Goal: Information Seeking & Learning: Learn about a topic

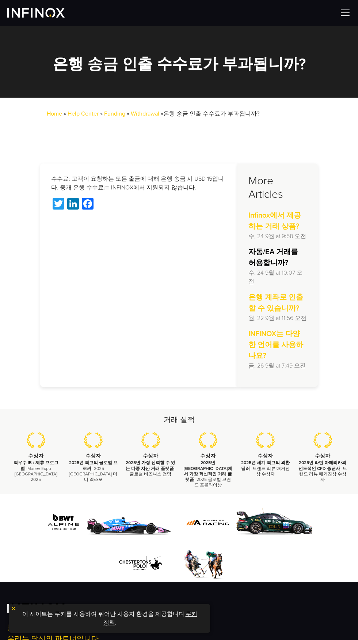
click at [286, 286] on p "수, 24 9월 at 10:07 오전" at bounding box center [278, 277] width 59 height 18
click at [67, 192] on p "수수료: 고객이 요청하는 모든 출금에 대해 은행 송금 시 USD 15입니다. 중개 은행 수수료는 INFINOX에서 지원되지 않습니다." at bounding box center [139, 183] width 176 height 18
click at [86, 212] on link "Facebook" at bounding box center [87, 205] width 15 height 14
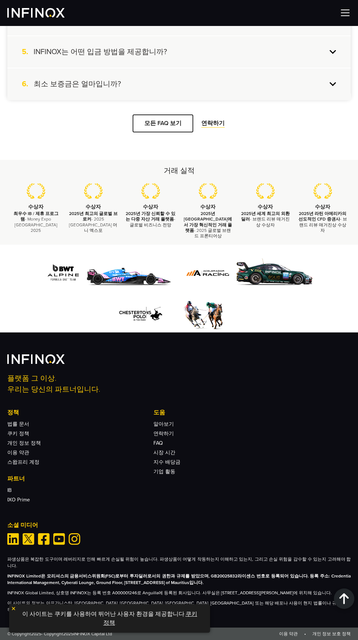
scroll to position [1329, 0]
